Goal: Transaction & Acquisition: Purchase product/service

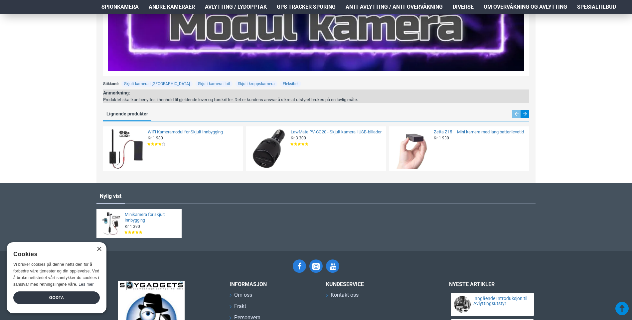
scroll to position [941, 0]
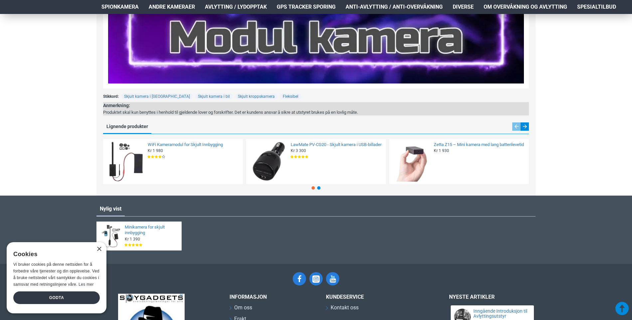
click at [417, 151] on img at bounding box center [411, 161] width 41 height 41
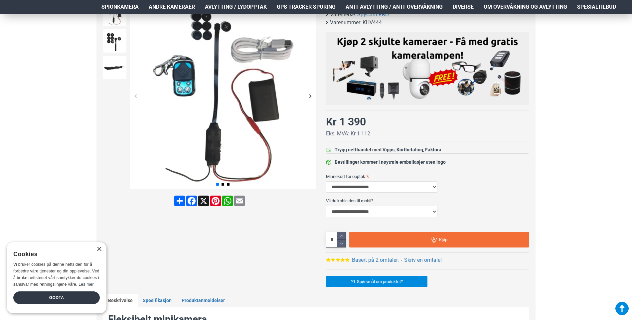
scroll to position [0, 0]
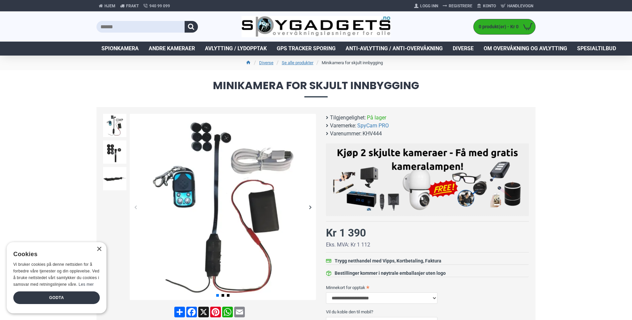
click at [124, 47] on span "Spionkamera" at bounding box center [119, 49] width 37 height 8
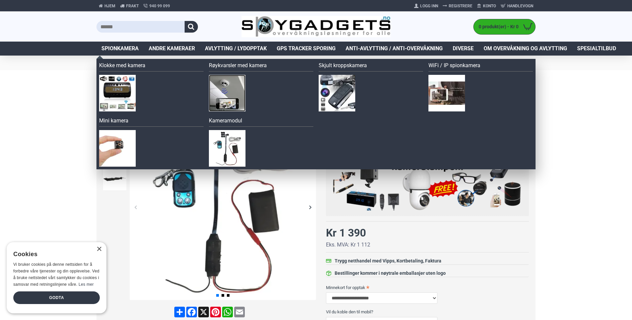
click at [234, 90] on img at bounding box center [227, 93] width 37 height 37
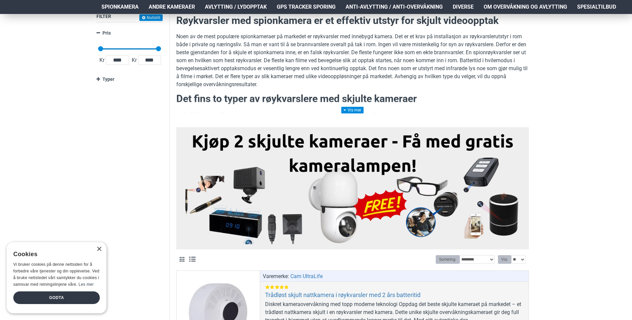
scroll to position [100, 0]
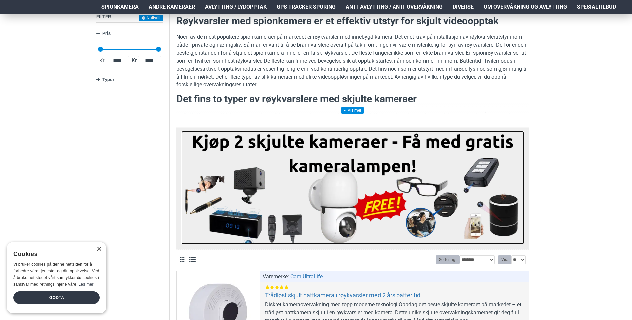
click at [419, 172] on img at bounding box center [352, 187] width 342 height 113
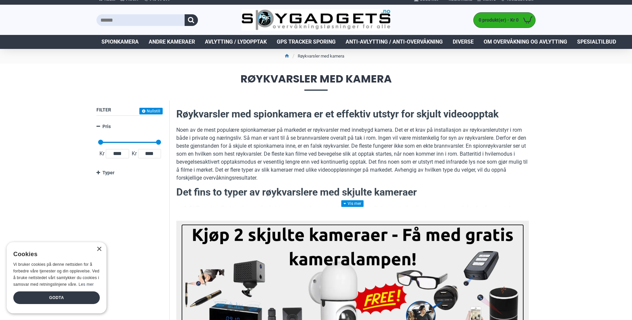
scroll to position [0, 0]
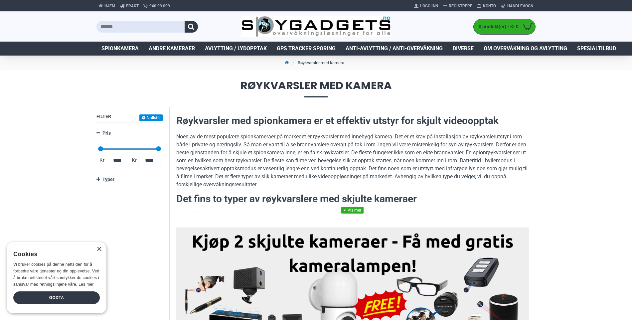
click at [351, 210] on link at bounding box center [352, 210] width 22 height 7
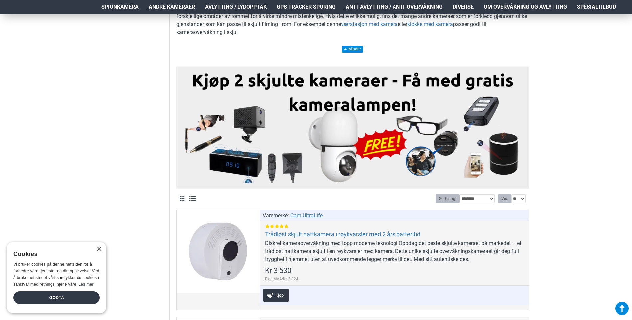
scroll to position [399, 0]
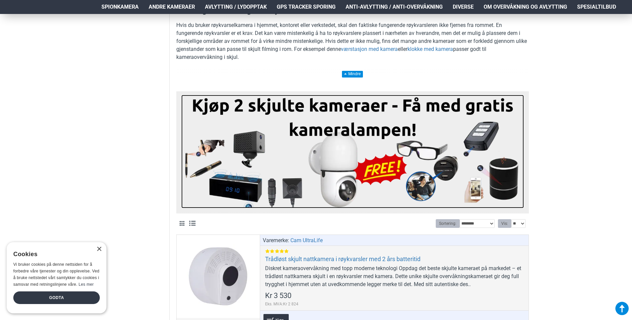
click at [216, 162] on img at bounding box center [352, 151] width 342 height 113
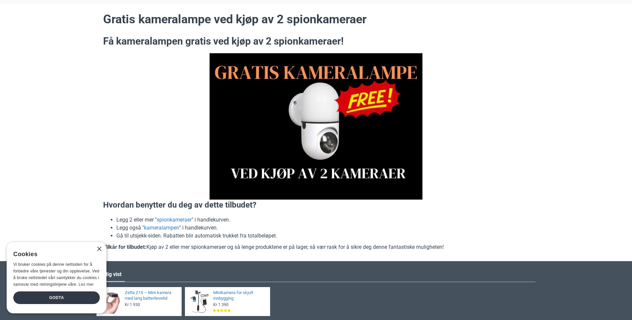
scroll to position [66, 0]
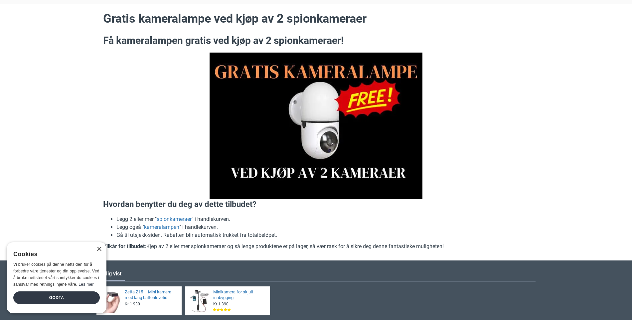
click at [274, 144] on img at bounding box center [315, 126] width 213 height 146
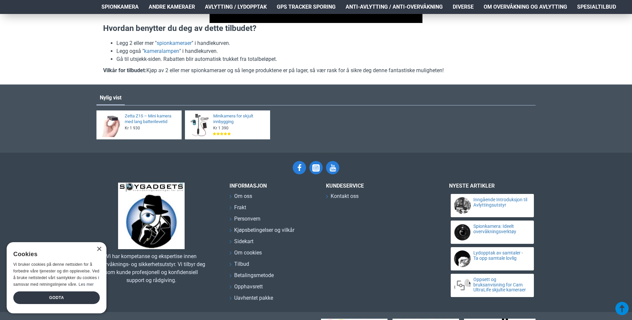
scroll to position [231, 0]
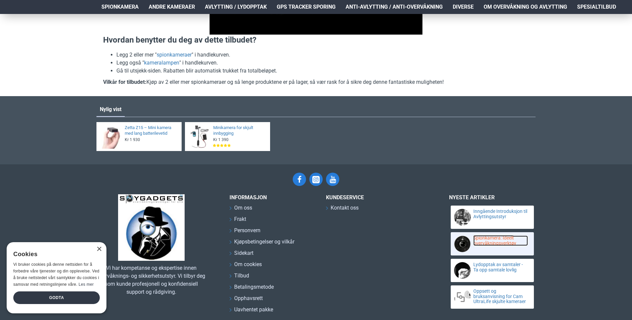
click at [480, 243] on link "Spionkamera: Ideelt overvåkningsverktøy" at bounding box center [500, 240] width 55 height 10
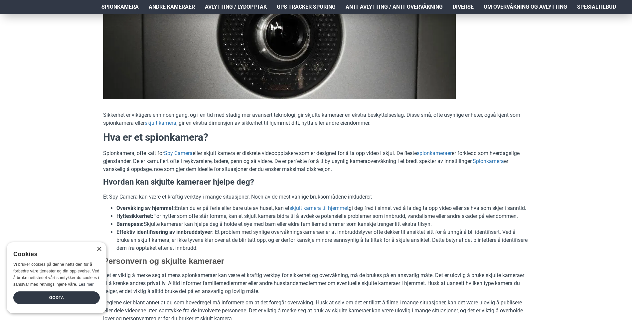
scroll to position [166, 0]
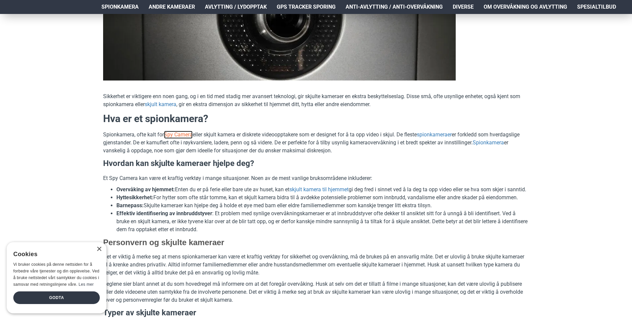
click at [179, 133] on link "Spy Camera" at bounding box center [178, 135] width 29 height 8
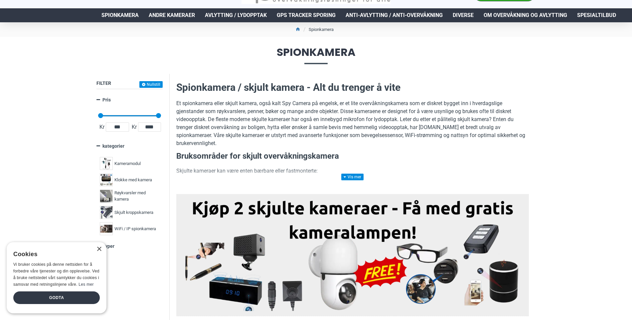
scroll to position [66, 0]
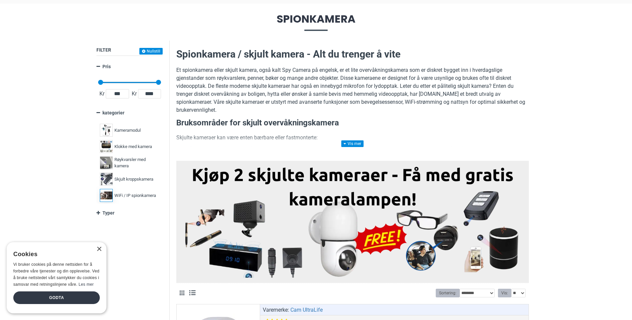
click at [107, 194] on img at bounding box center [106, 195] width 13 height 13
click at [124, 193] on span "WiFi / IP spionkamera" at bounding box center [135, 195] width 42 height 7
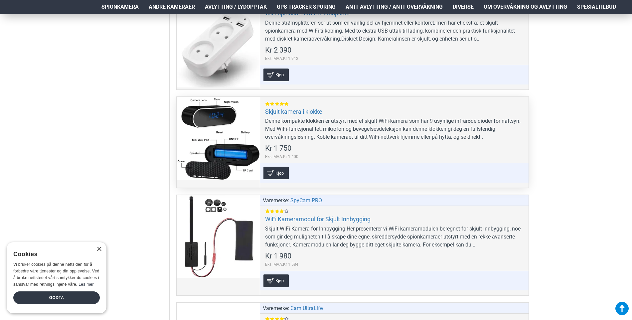
scroll to position [1330, 0]
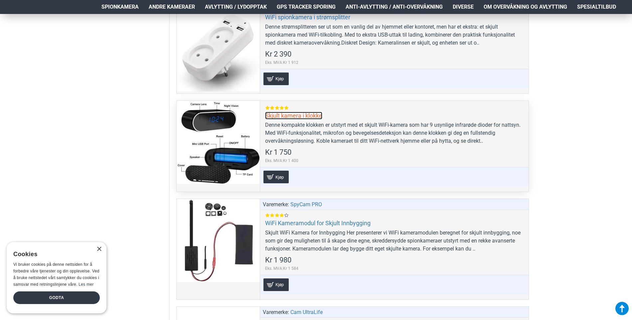
click at [285, 117] on link "Skjult kamera i klokke" at bounding box center [293, 116] width 57 height 8
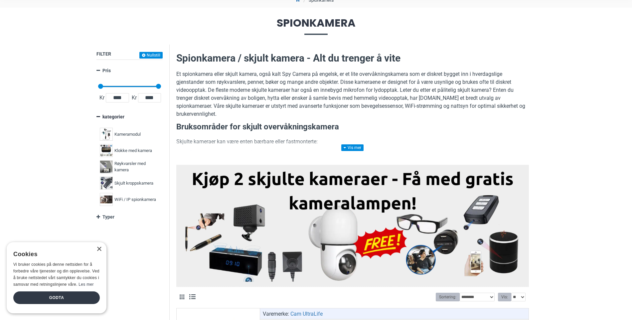
scroll to position [66, 0]
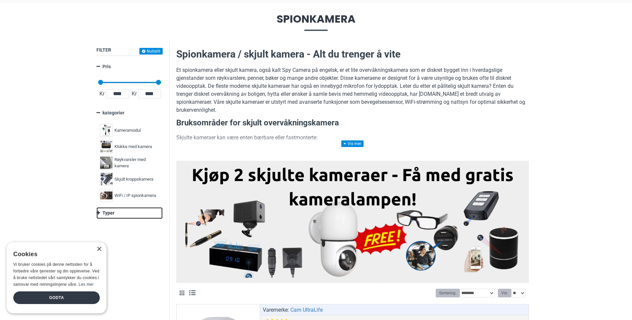
click at [106, 214] on link "Typer" at bounding box center [129, 213] width 66 height 12
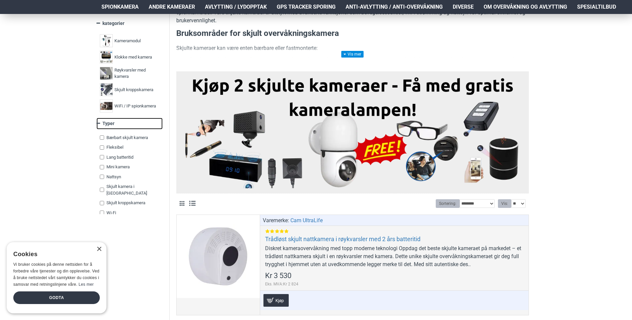
scroll to position [133, 0]
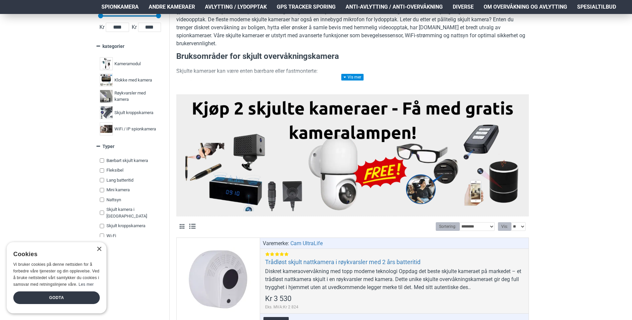
click at [102, 187] on label "Mini kamera 1" at bounding box center [129, 190] width 63 height 10
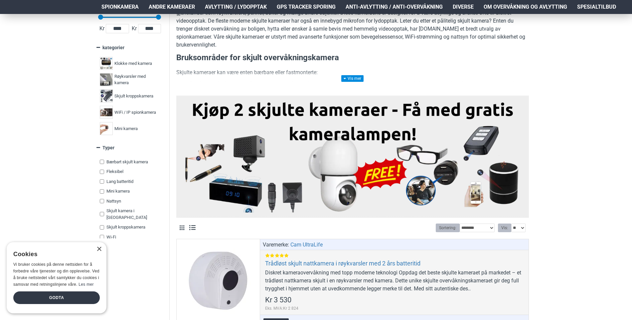
scroll to position [133, 0]
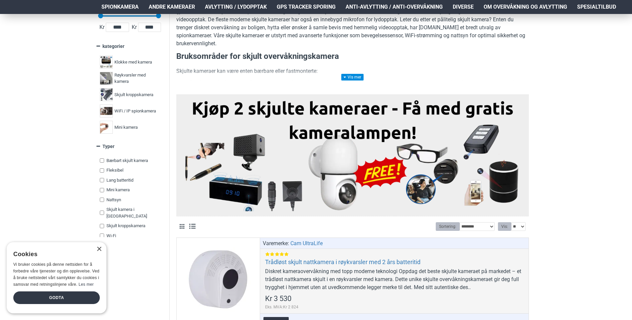
click at [99, 221] on label "Skjult kroppskamera 1" at bounding box center [129, 226] width 63 height 10
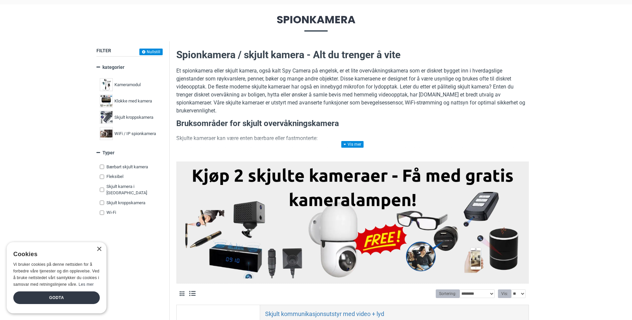
scroll to position [66, 0]
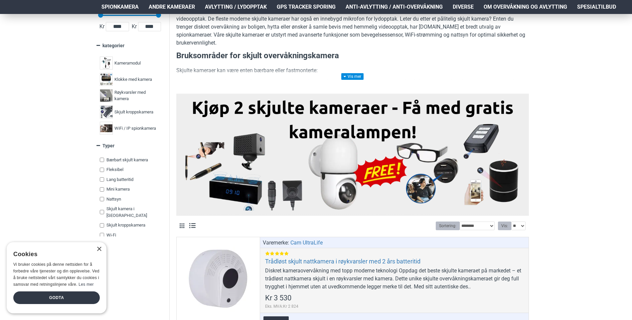
scroll to position [133, 0]
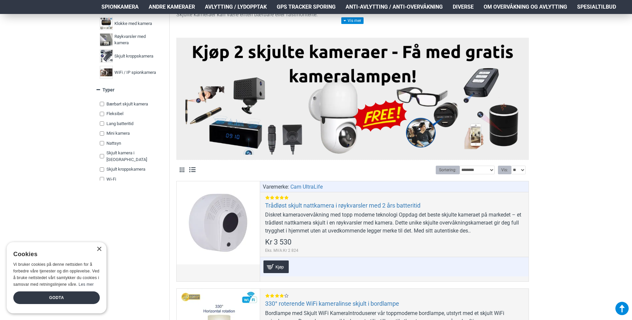
scroll to position [166, 0]
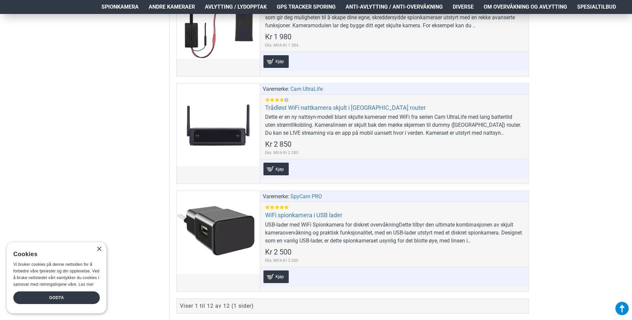
scroll to position [1296, 0]
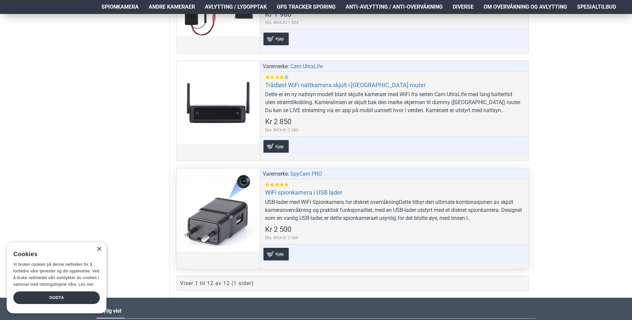
click at [225, 215] on div at bounding box center [218, 209] width 83 height 83
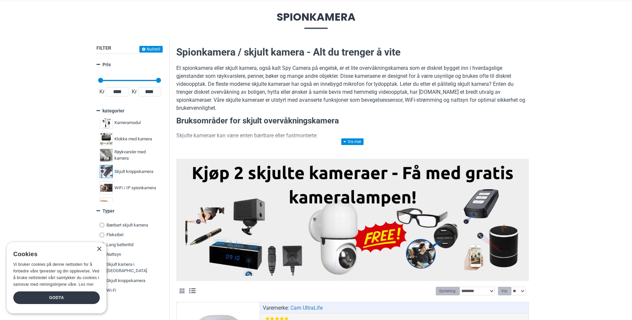
scroll to position [0, 0]
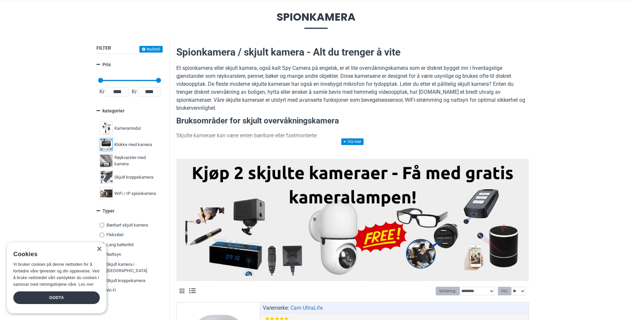
click at [133, 140] on label "Klokke med kamera 1" at bounding box center [129, 144] width 63 height 16
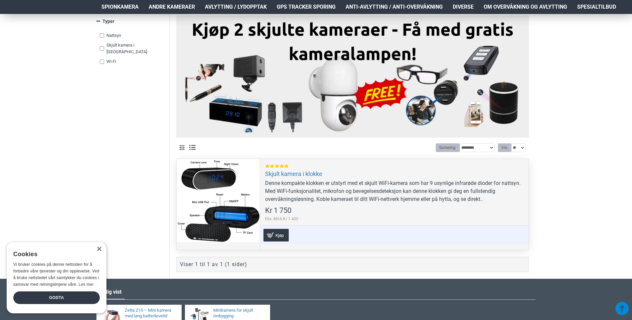
scroll to position [201, 0]
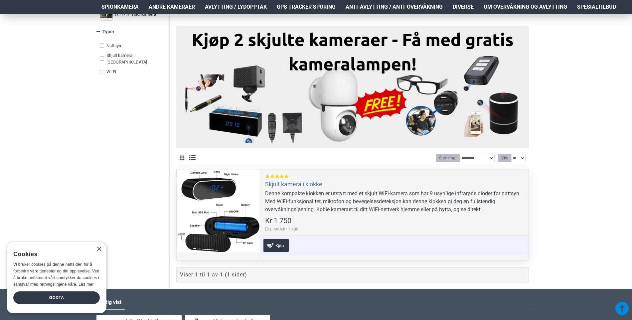
click at [330, 198] on div "Denne kompakte klokken er utstyrt med et skjult WiFi-kamera som har 9 usynlige …" at bounding box center [394, 201] width 258 height 24
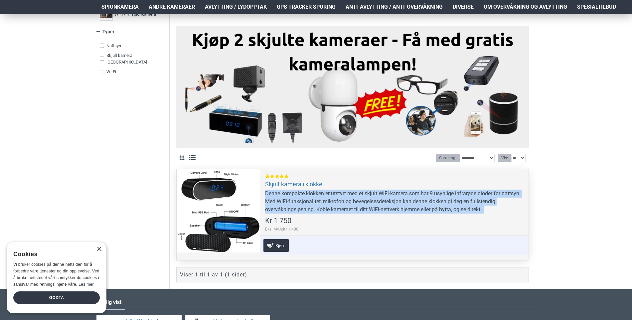
click at [330, 198] on div "Denne kompakte klokken er utstyrt med et skjult WiFi-kamera som har 9 usynlige …" at bounding box center [394, 201] width 258 height 24
drag, startPoint x: 330, startPoint y: 198, endPoint x: 284, endPoint y: 196, distance: 46.6
click at [284, 196] on div "Denne kompakte klokken er utstyrt med et skjult WiFi-kamera som har 9 usynlige …" at bounding box center [394, 201] width 258 height 24
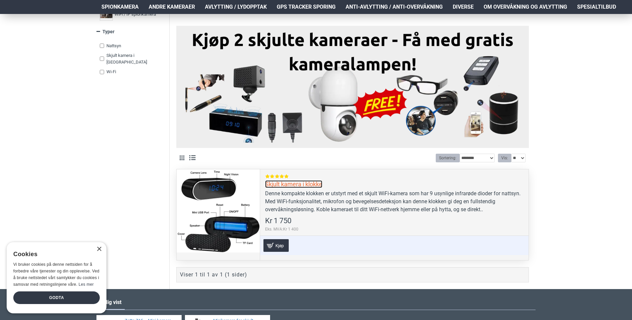
click at [289, 183] on link "Skjult kamera i klokke" at bounding box center [293, 184] width 57 height 8
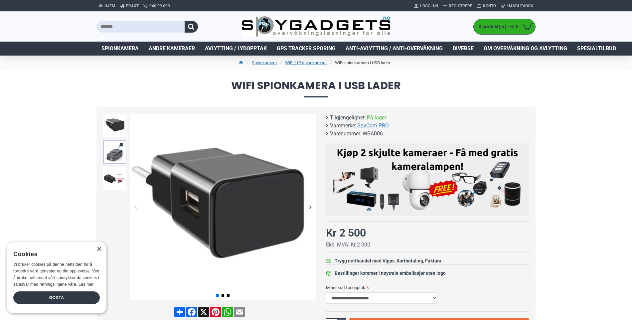
click at [116, 154] on img at bounding box center [114, 151] width 23 height 23
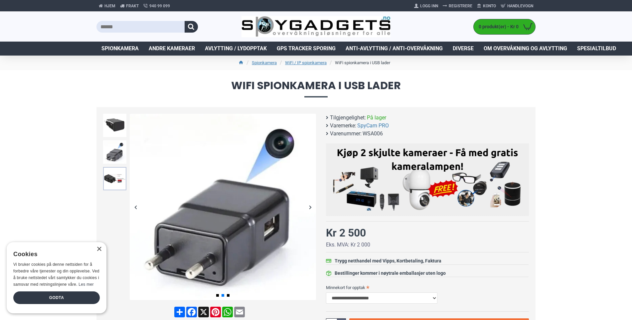
click at [116, 183] on img at bounding box center [114, 178] width 23 height 23
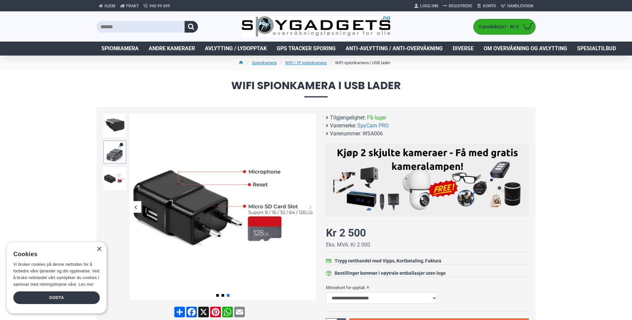
click at [114, 159] on img at bounding box center [114, 151] width 23 height 23
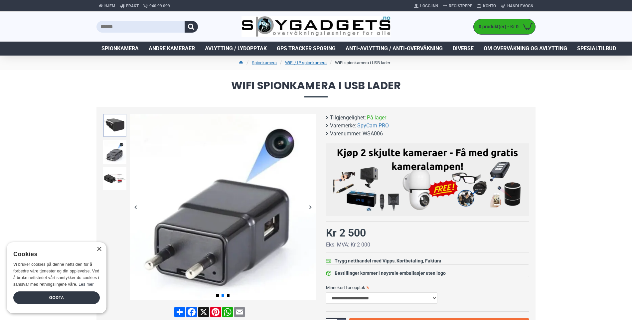
click at [108, 123] on img at bounding box center [114, 125] width 23 height 23
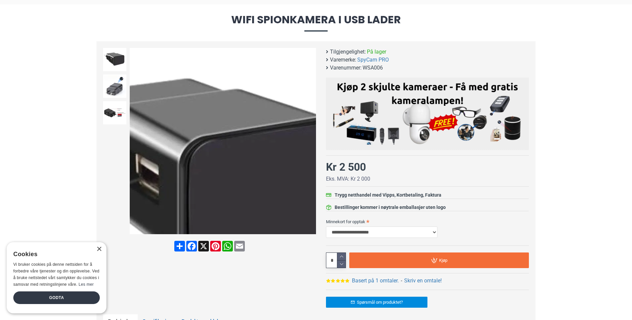
scroll to position [66, 0]
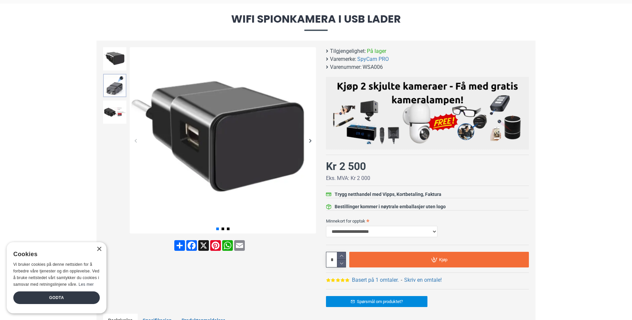
click at [110, 84] on img at bounding box center [114, 85] width 23 height 23
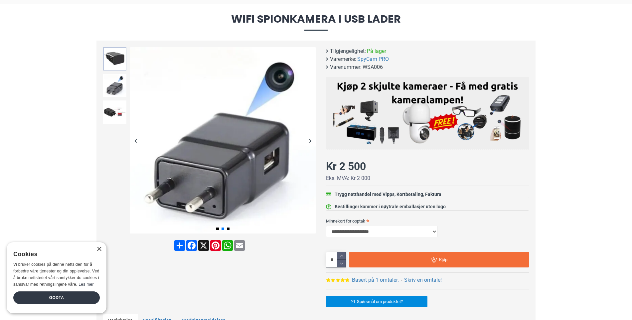
click at [115, 53] on img at bounding box center [114, 58] width 23 height 23
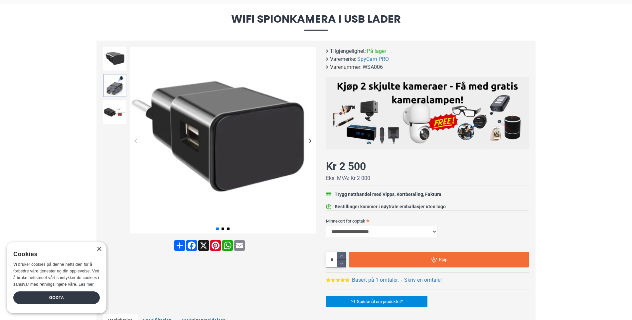
click at [112, 85] on img at bounding box center [114, 85] width 23 height 23
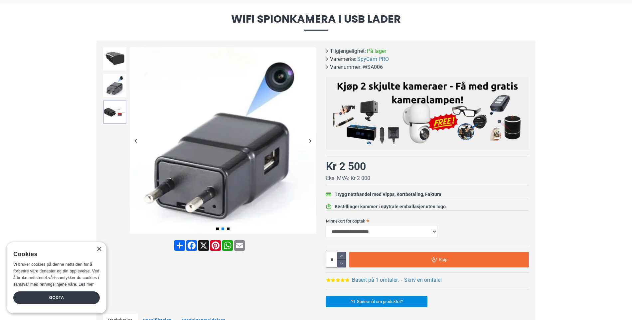
click at [111, 115] on img at bounding box center [114, 111] width 23 height 23
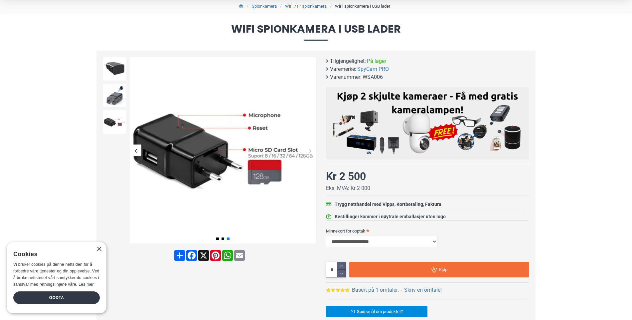
scroll to position [0, 0]
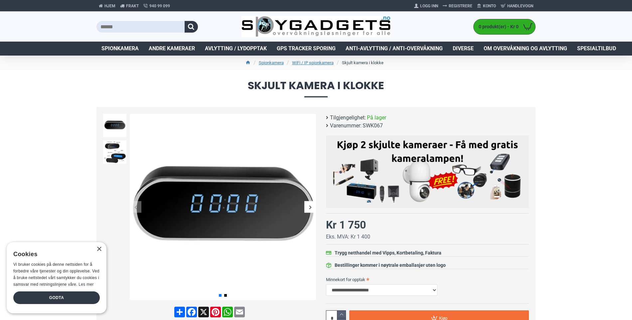
click at [308, 206] on div "Next slide" at bounding box center [310, 207] width 12 height 12
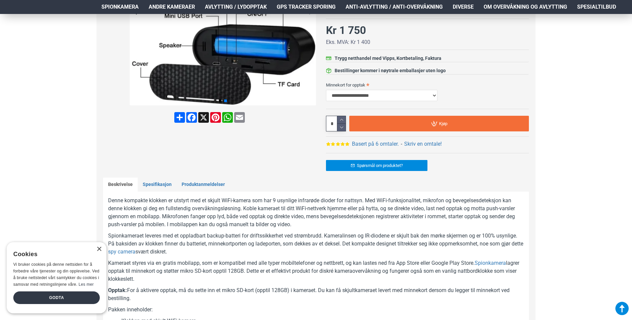
scroll to position [199, 0]
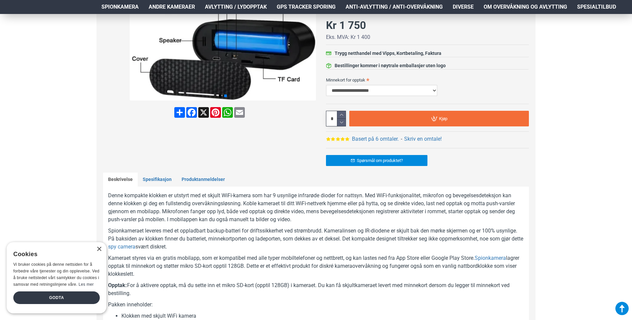
click at [369, 90] on select "**********" at bounding box center [381, 90] width 111 height 11
select select "***"
click at [326, 85] on select "**********" at bounding box center [381, 90] width 111 height 11
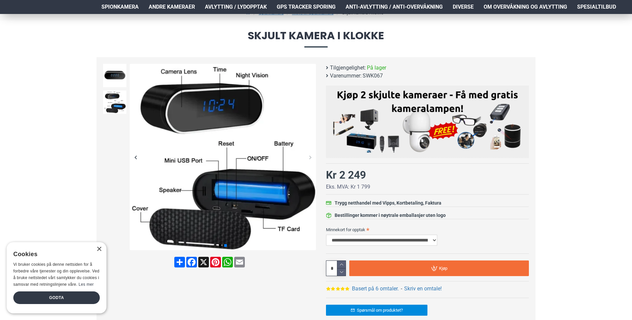
scroll to position [0, 0]
